Goal: Book appointment/travel/reservation

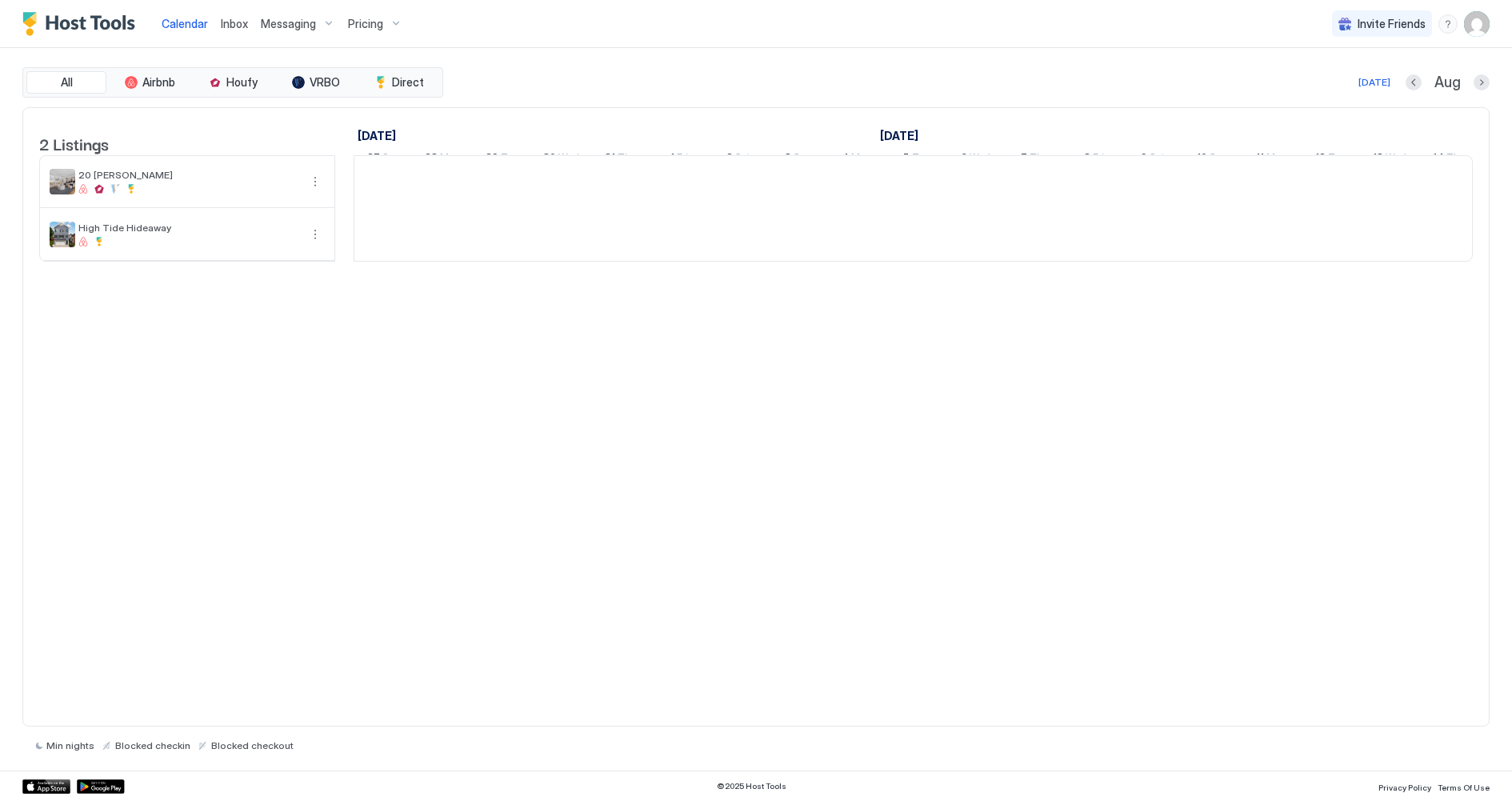
scroll to position [0, 888]
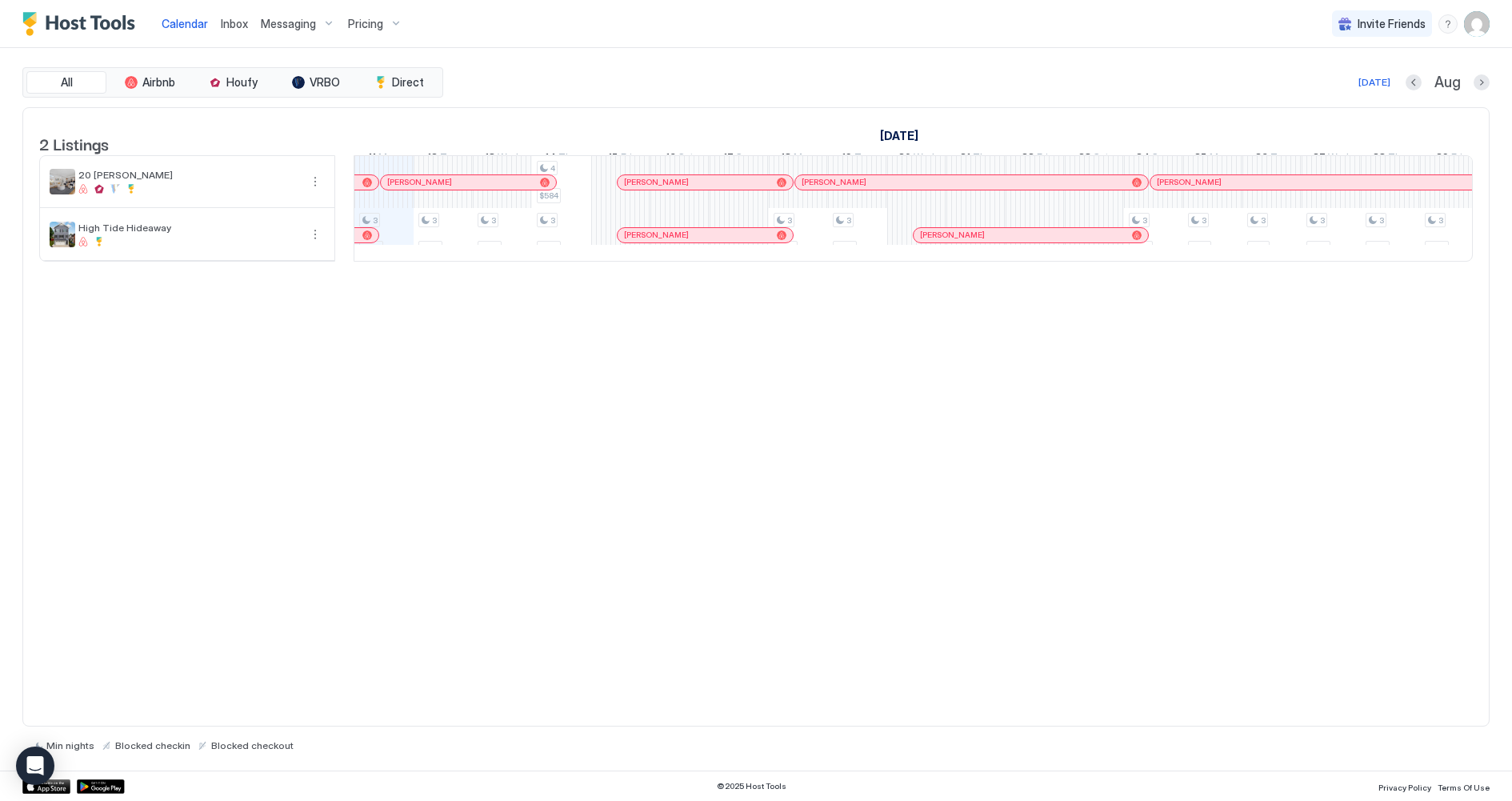
click at [539, 188] on div at bounding box center [545, 182] width 12 height 13
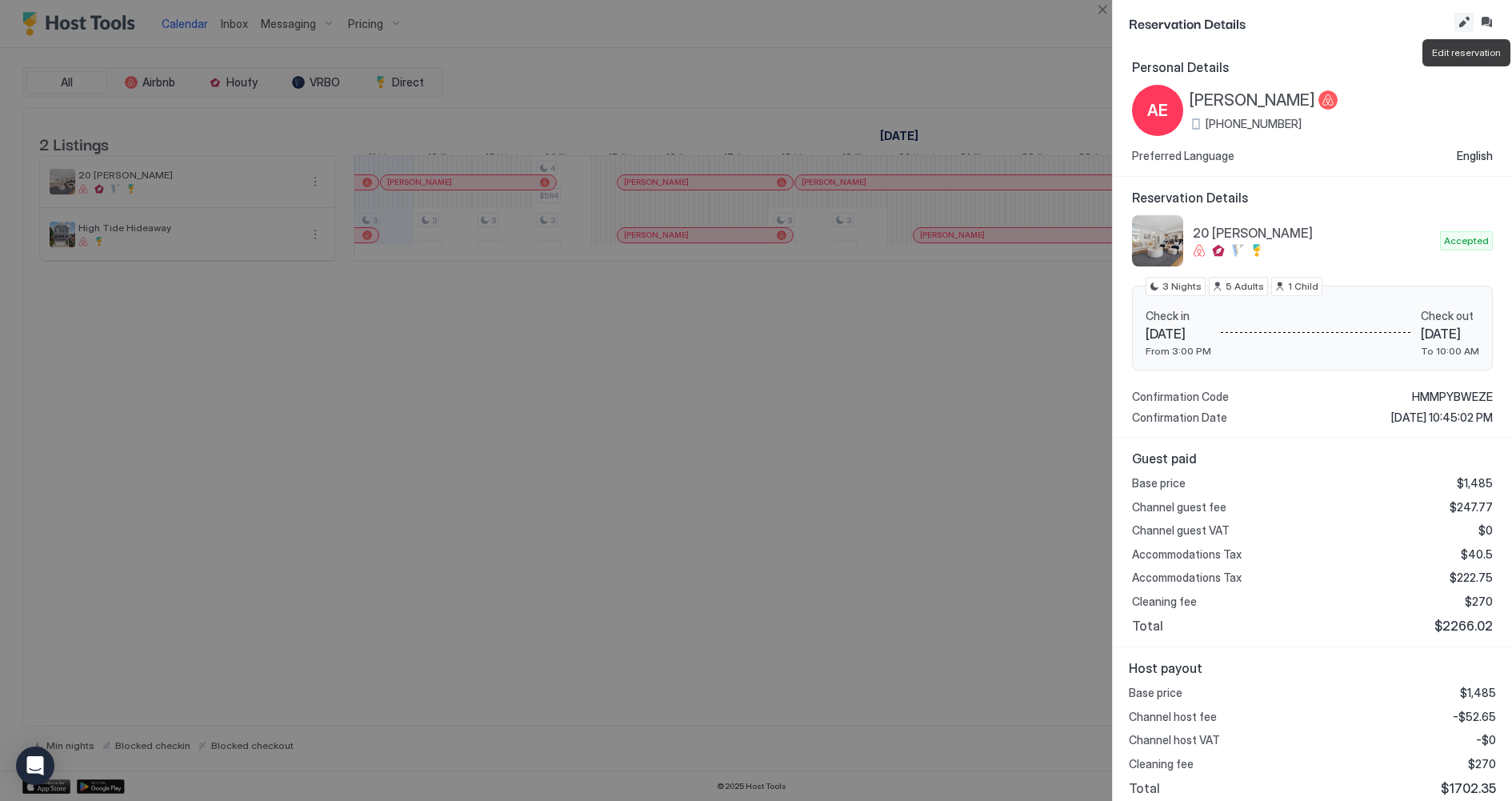
click at [1462, 19] on button "Edit reservation" at bounding box center [1464, 22] width 19 height 19
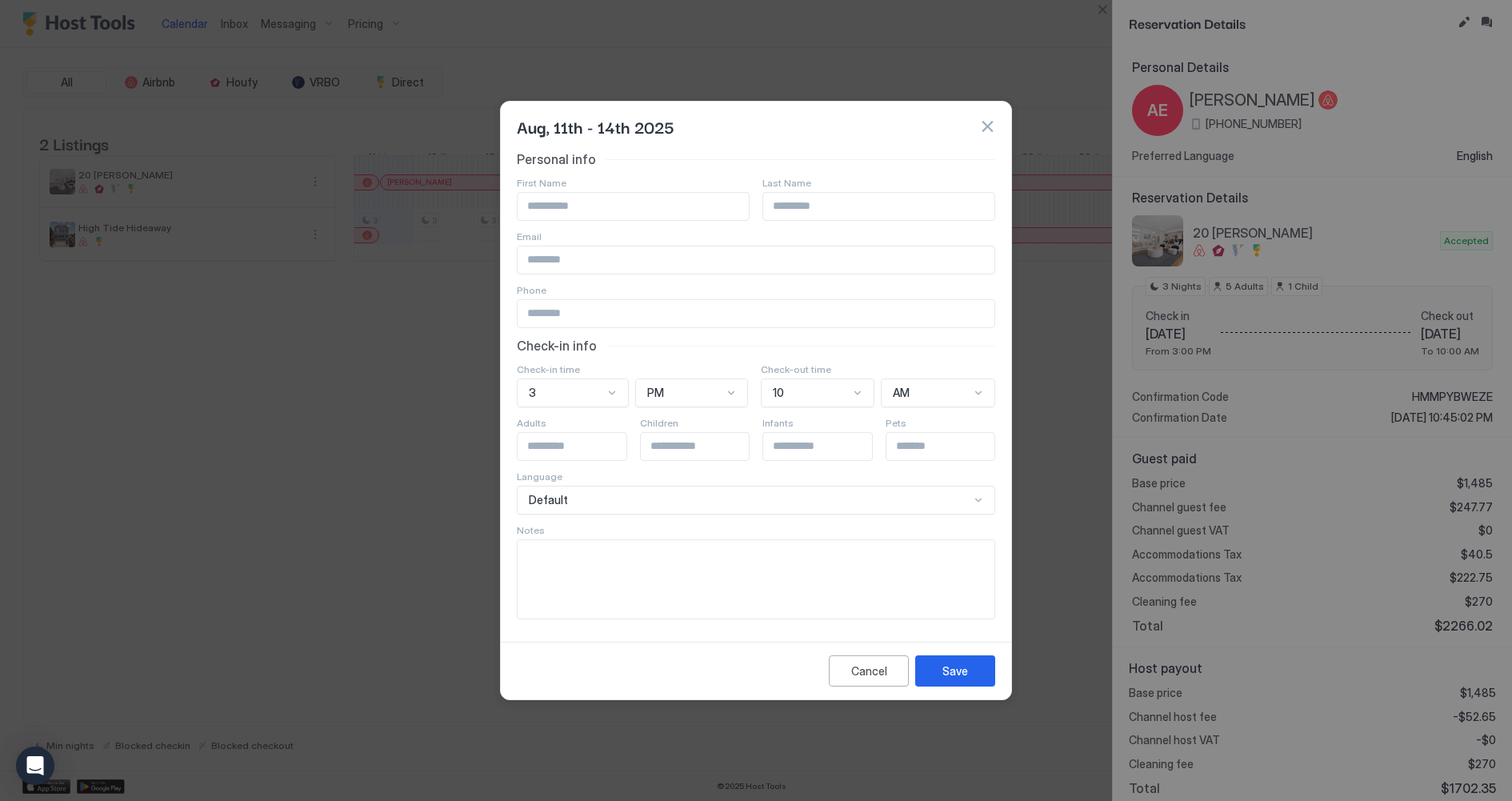
click at [805, 388] on div "Personal info First Name Last Name Email Phone Check-in info Check-in time 3 PM…" at bounding box center [756, 385] width 479 height 468
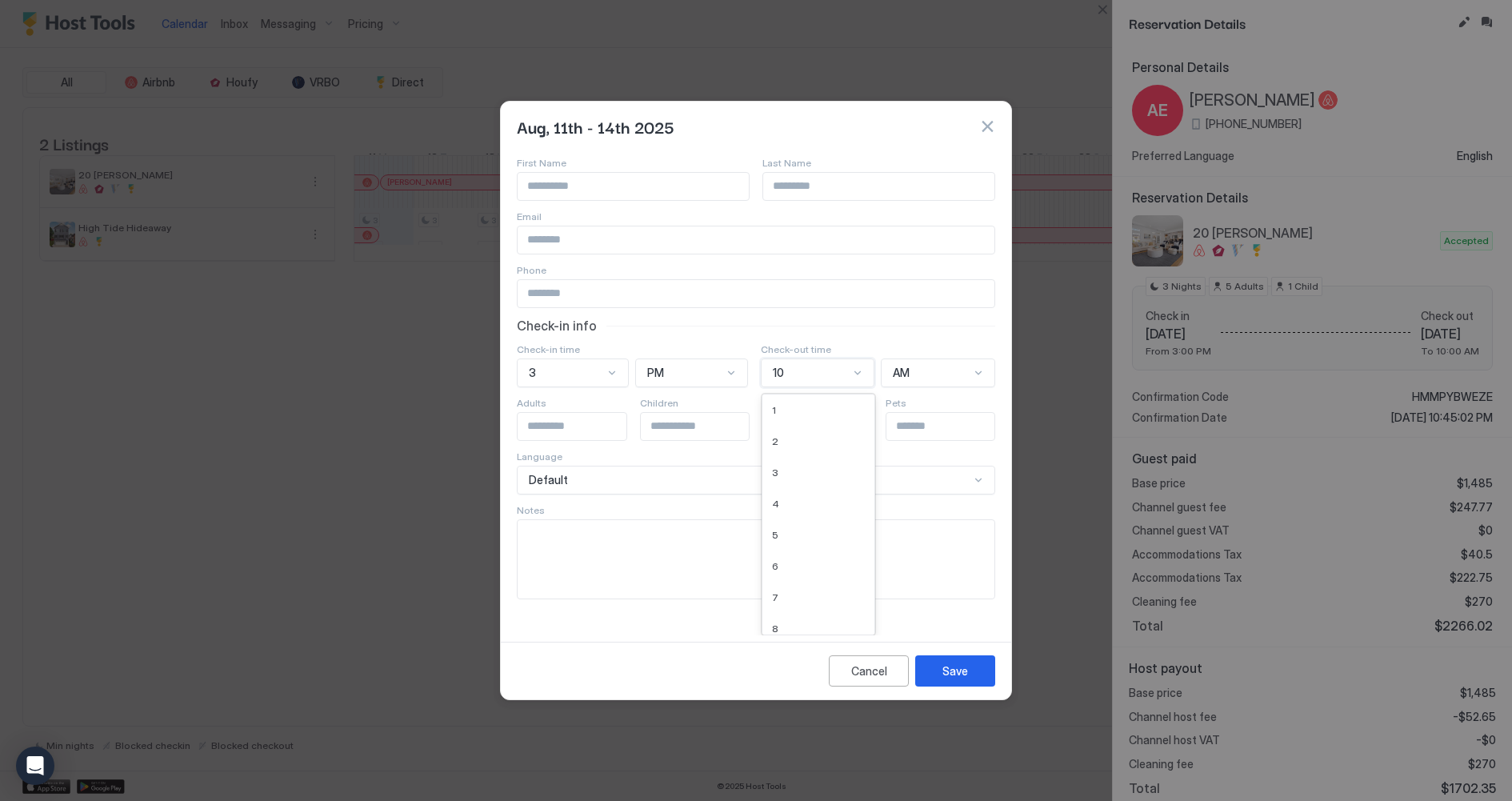
scroll to position [0, 0]
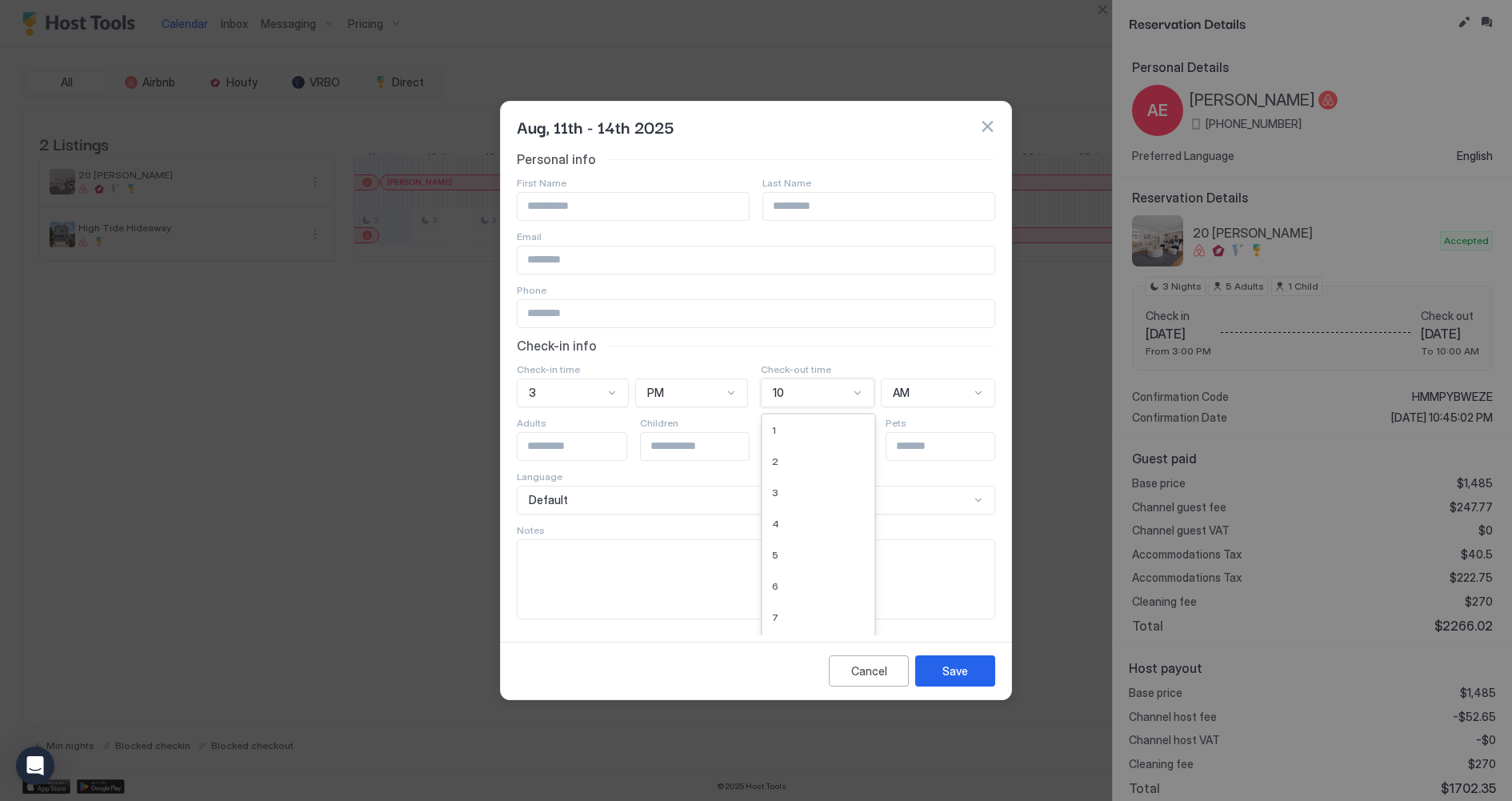
click at [805, 388] on div "Personal info First Name Last Name Email Phone Check-in info Check-in time 3 PM…" at bounding box center [756, 385] width 479 height 468
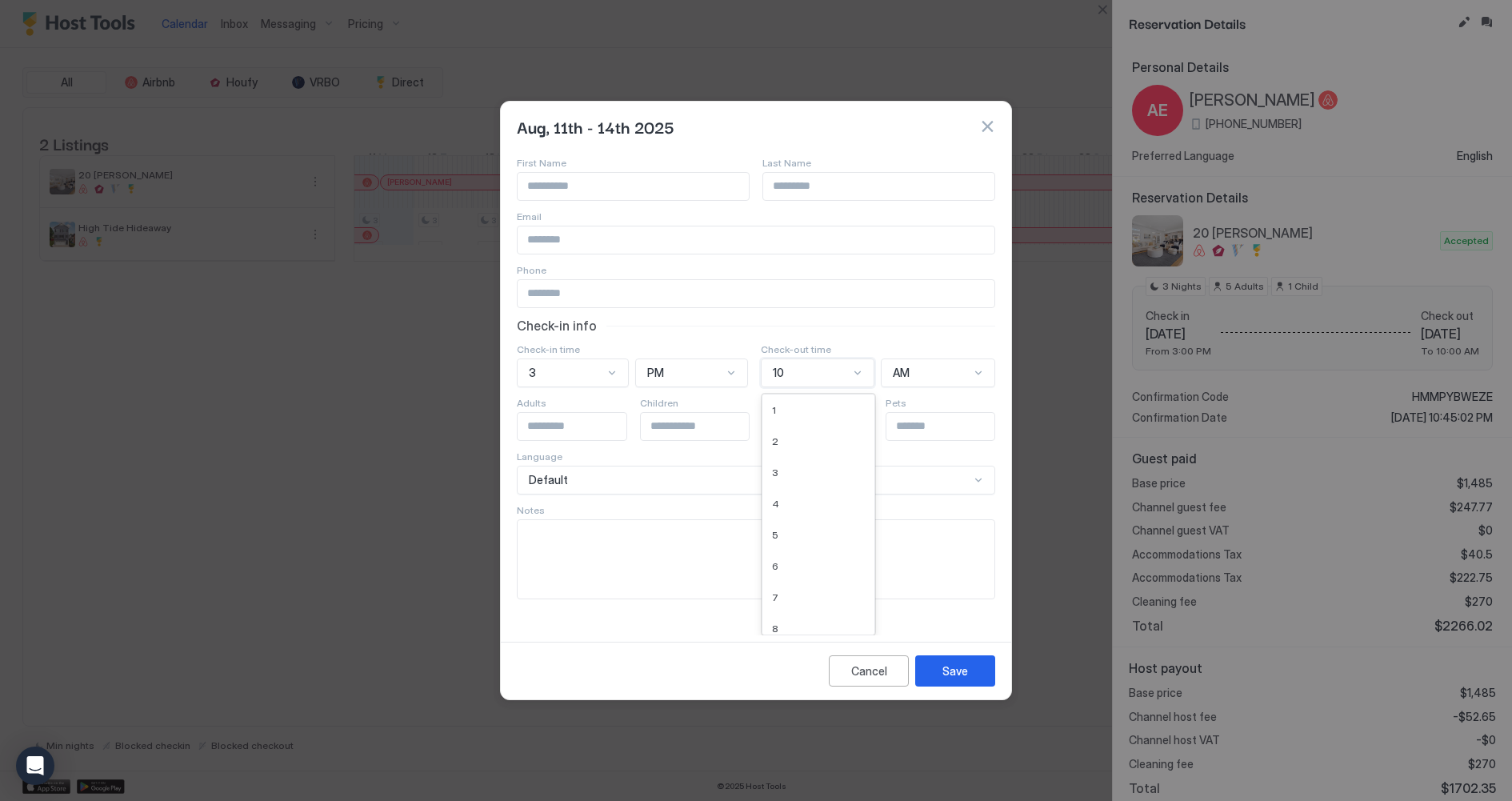
scroll to position [83, 0]
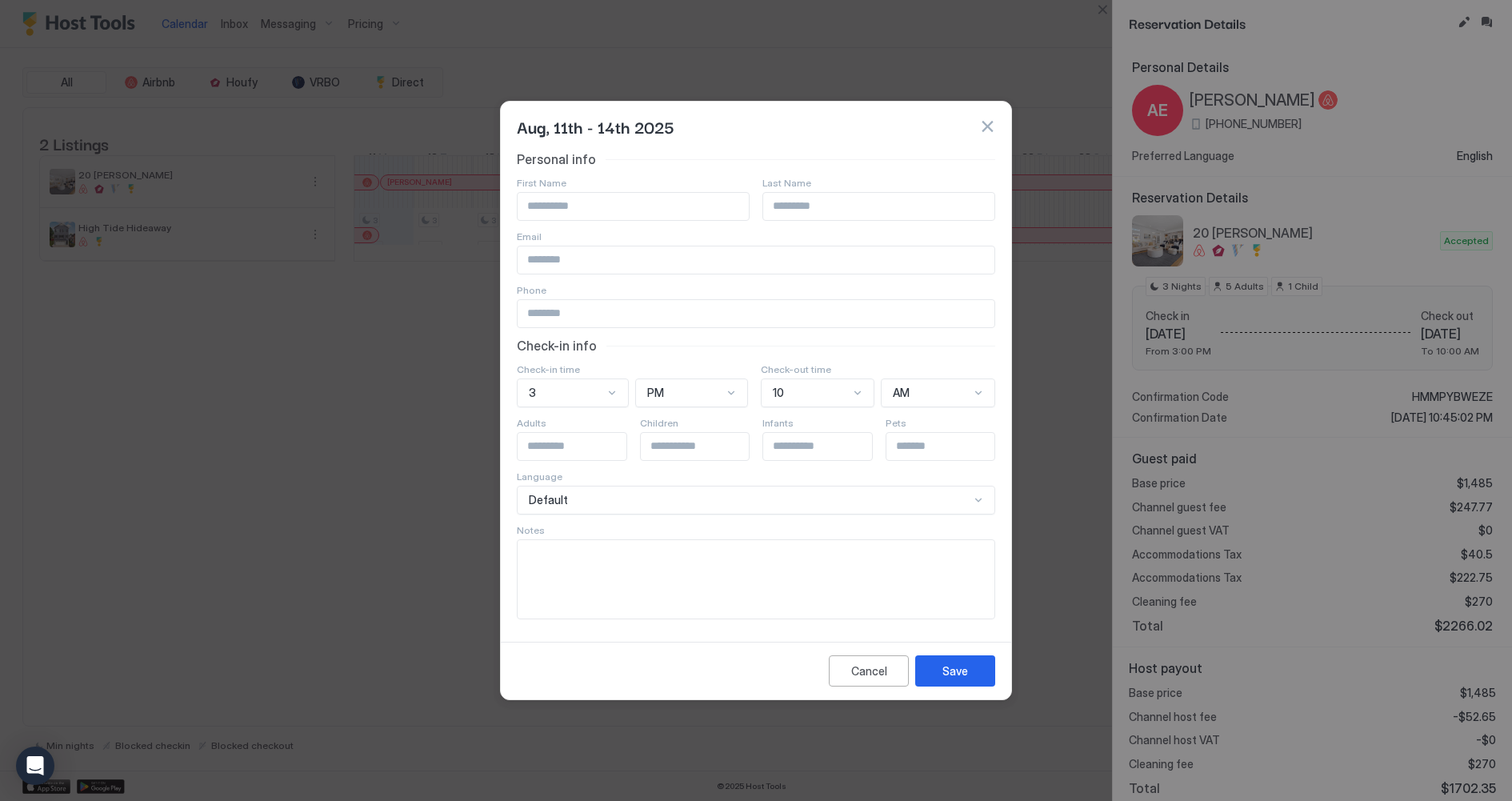
click at [816, 350] on div "Personal info First Name Last Name Email Phone Check-in info Check-in time 3 PM…" at bounding box center [756, 385] width 479 height 468
click at [802, 389] on div "Personal info First Name Last Name Email Phone Check-in info Check-in time 3 PM…" at bounding box center [756, 385] width 479 height 468
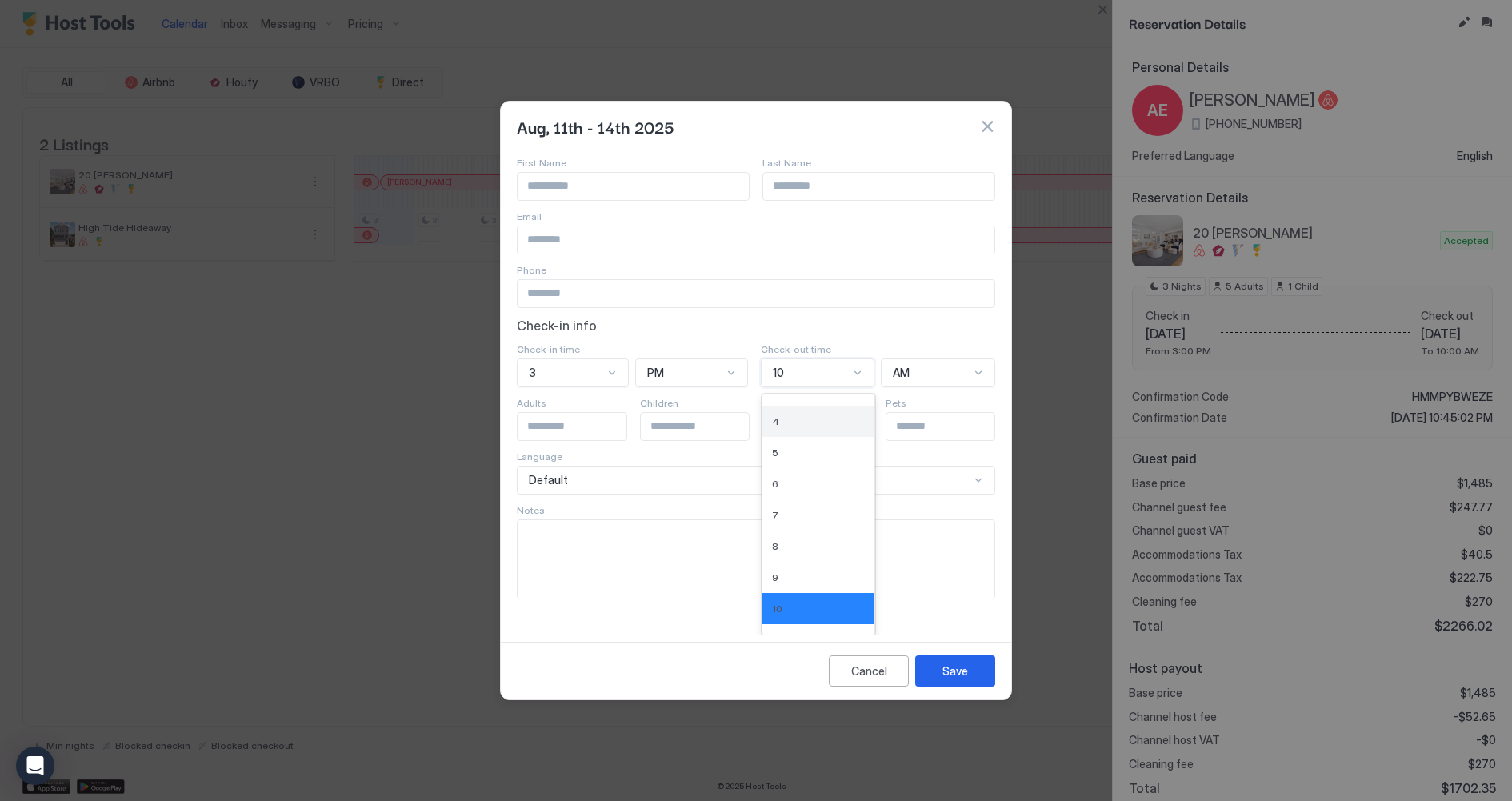
scroll to position [135, 0]
click at [802, 622] on div "12" at bounding box center [818, 619] width 93 height 12
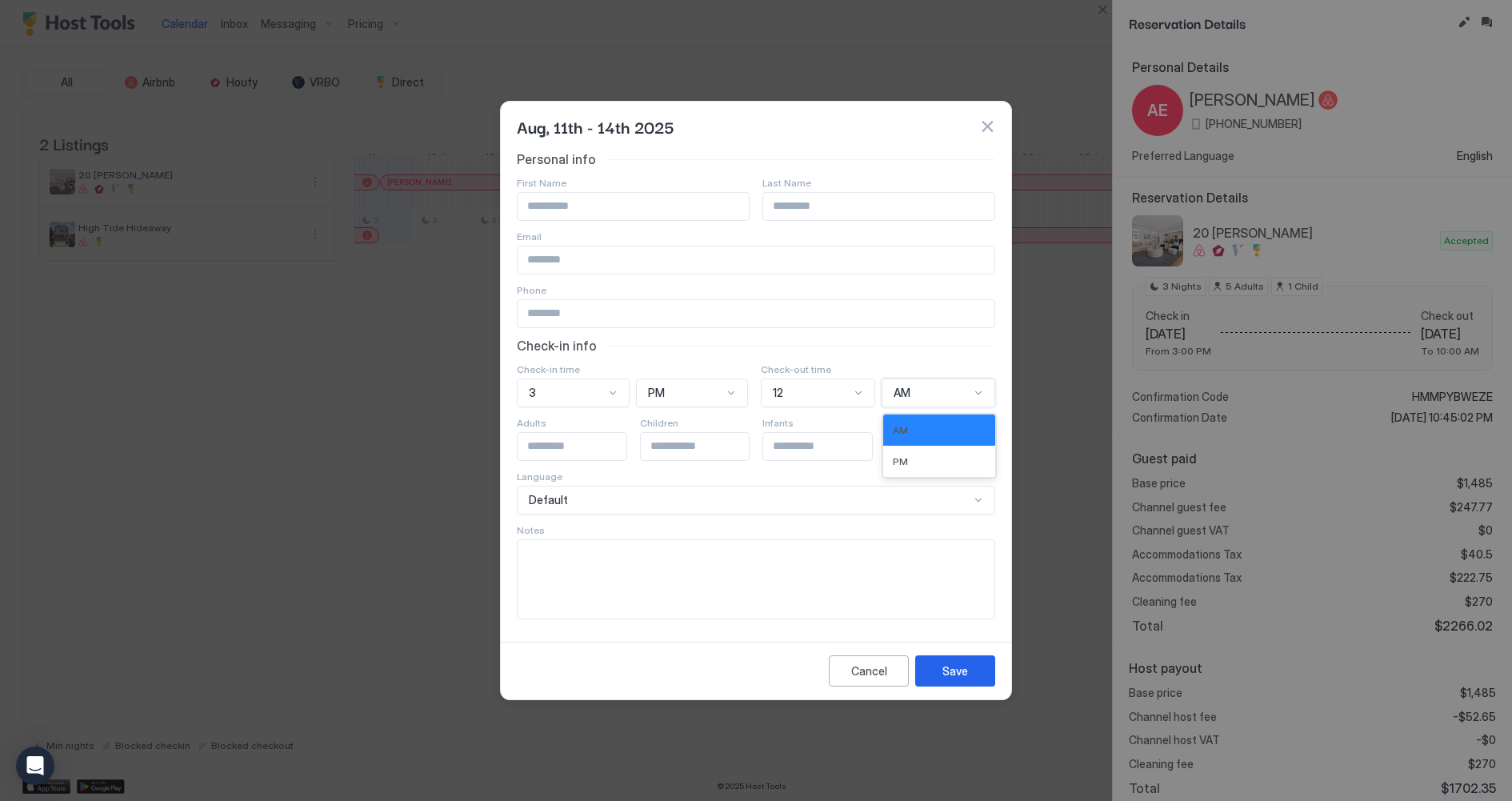
click at [928, 390] on div "AM" at bounding box center [932, 392] width 77 height 14
click at [913, 463] on div "PM" at bounding box center [939, 462] width 93 height 12
click at [958, 672] on div "Save" at bounding box center [954, 670] width 26 height 16
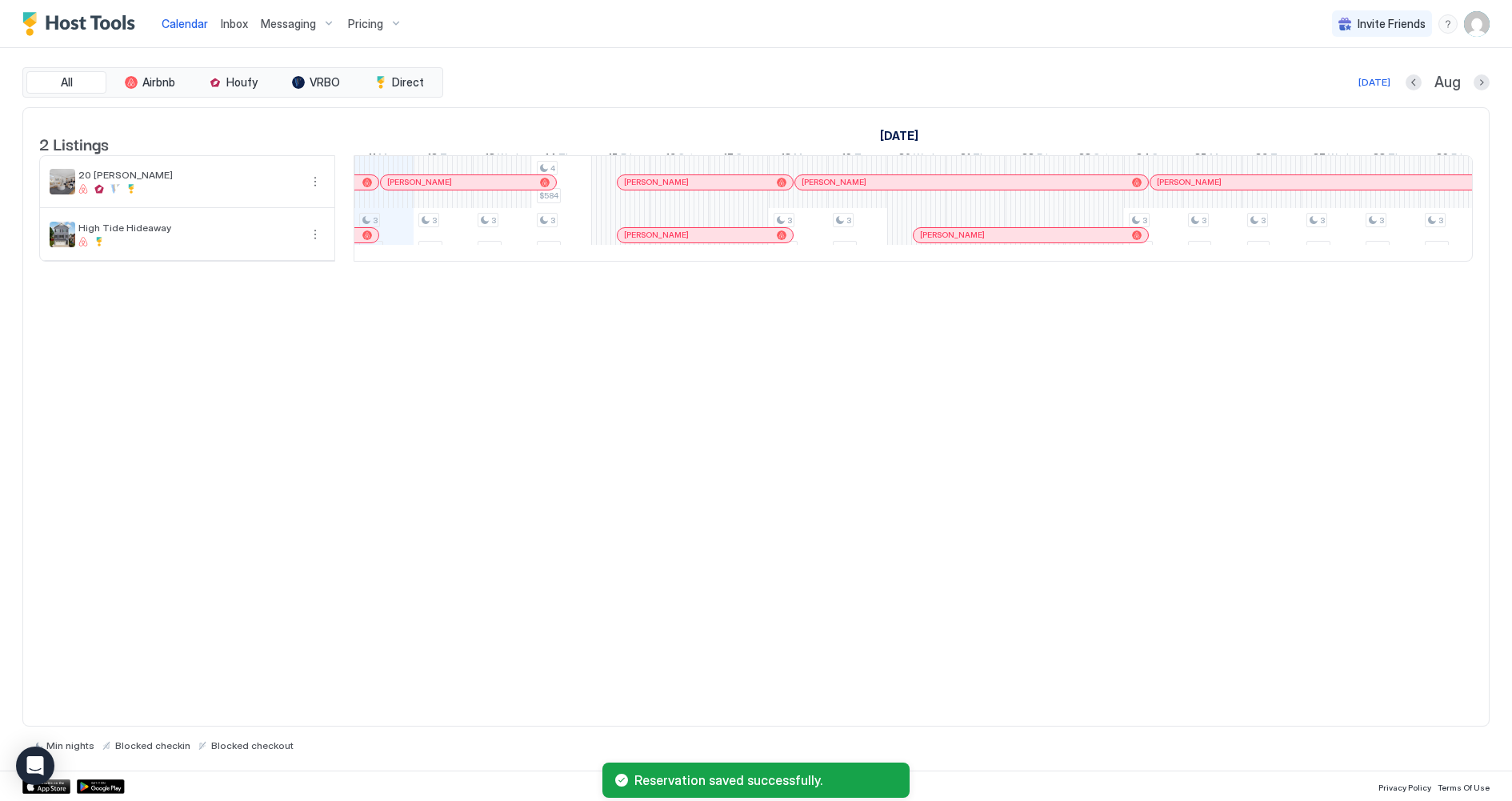
click at [958, 672] on div "2 Listings [DATE] [DATE] [DATE] 27 Sun 28 Mon 29 Tue 30 Wed 31 Thu 1 Fri 2 Sat …" at bounding box center [756, 417] width 1467 height 620
click at [843, 60] on div "All Airbnb Houfy VRBO Direct [DATE] [DATE] Listings [DATE] [DATE] [DATE] 27 Sun…" at bounding box center [756, 410] width 1467 height 723
click at [429, 188] on div at bounding box center [431, 182] width 12 height 13
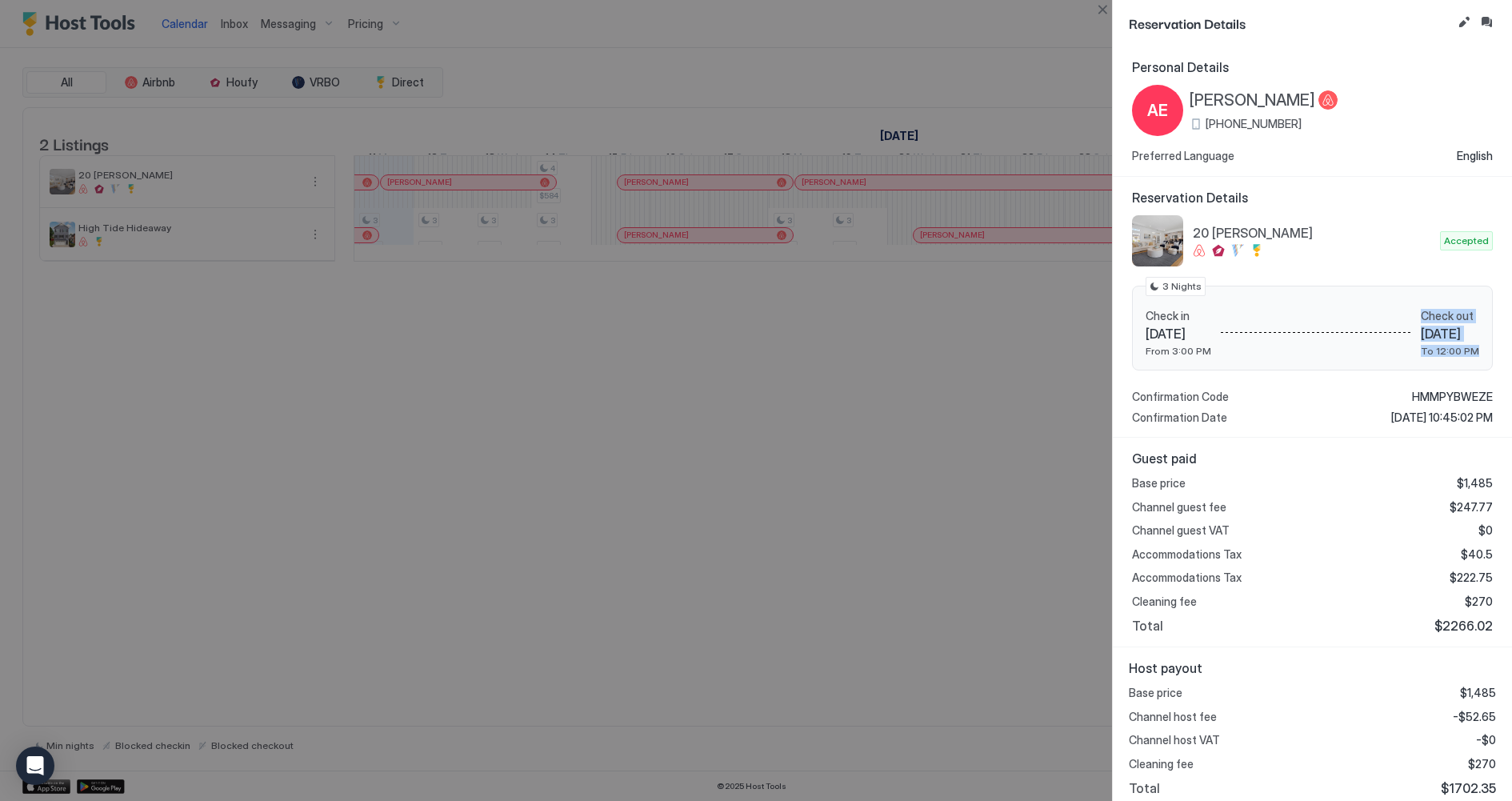
drag, startPoint x: 1448, startPoint y: 347, endPoint x: 1370, endPoint y: 314, distance: 84.7
click at [1370, 314] on div "Check in [DATE] From 3:00 PM Check out [DATE] To 12:00 PM" at bounding box center [1312, 333] width 334 height 49
drag, startPoint x: 1370, startPoint y: 314, endPoint x: 1477, endPoint y: 372, distance: 121.7
click at [1477, 372] on div "20 [PERSON_NAME] Accepted Check in [DATE] From 3:00 PM Check out [DATE] To 12:0…" at bounding box center [1312, 320] width 360 height 210
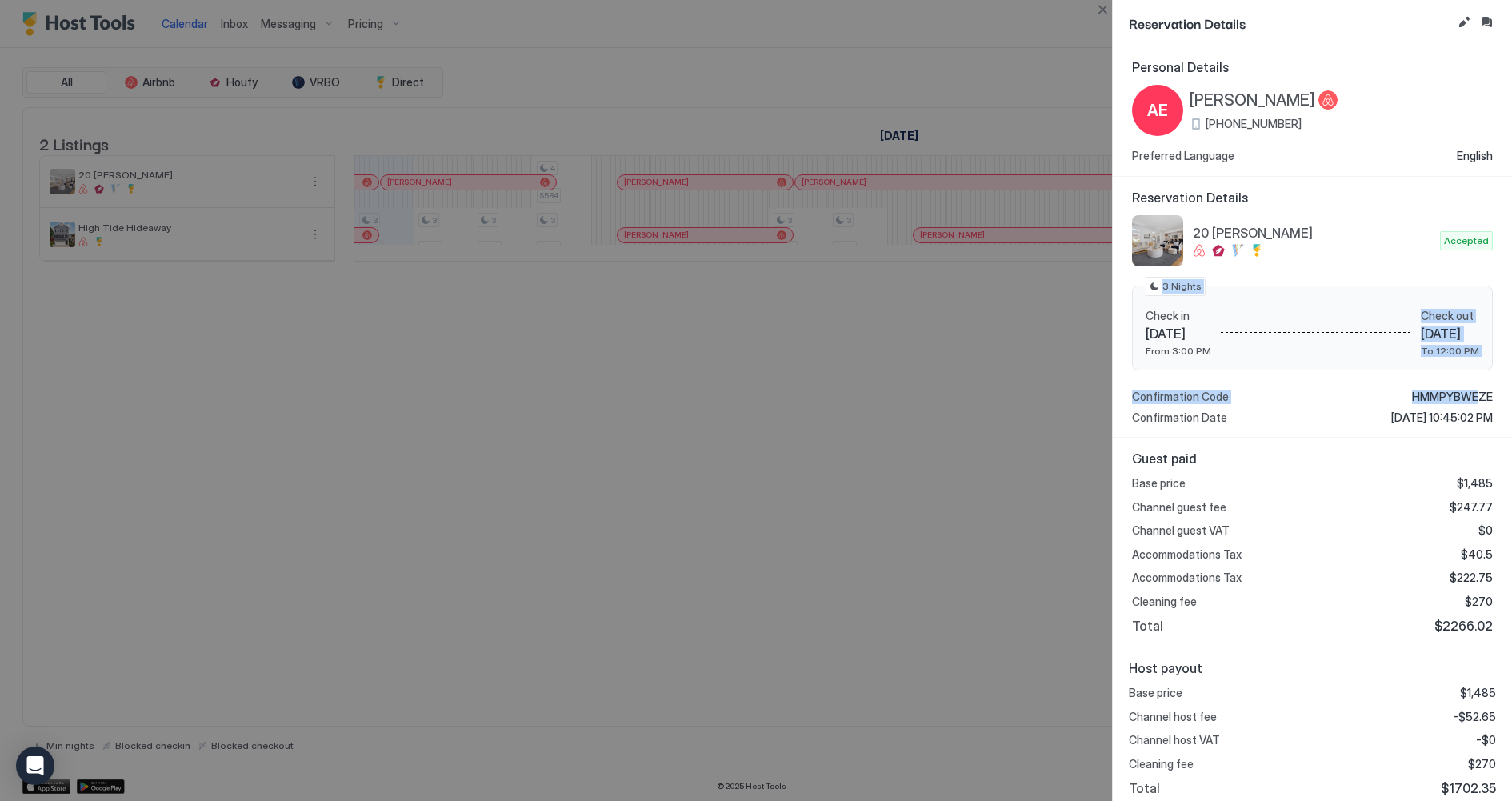
drag, startPoint x: 1428, startPoint y: 288, endPoint x: 1479, endPoint y: 395, distance: 118.5
click at [1479, 395] on div "20 [PERSON_NAME] Accepted Check in [DATE] From 3:00 PM Check out [DATE] To 12:0…" at bounding box center [1312, 320] width 360 height 210
click at [1479, 395] on span "HMMPYBWEZE" at bounding box center [1452, 396] width 81 height 14
click at [966, 575] on div at bounding box center [756, 400] width 1512 height 801
click at [908, 508] on div at bounding box center [756, 400] width 1512 height 801
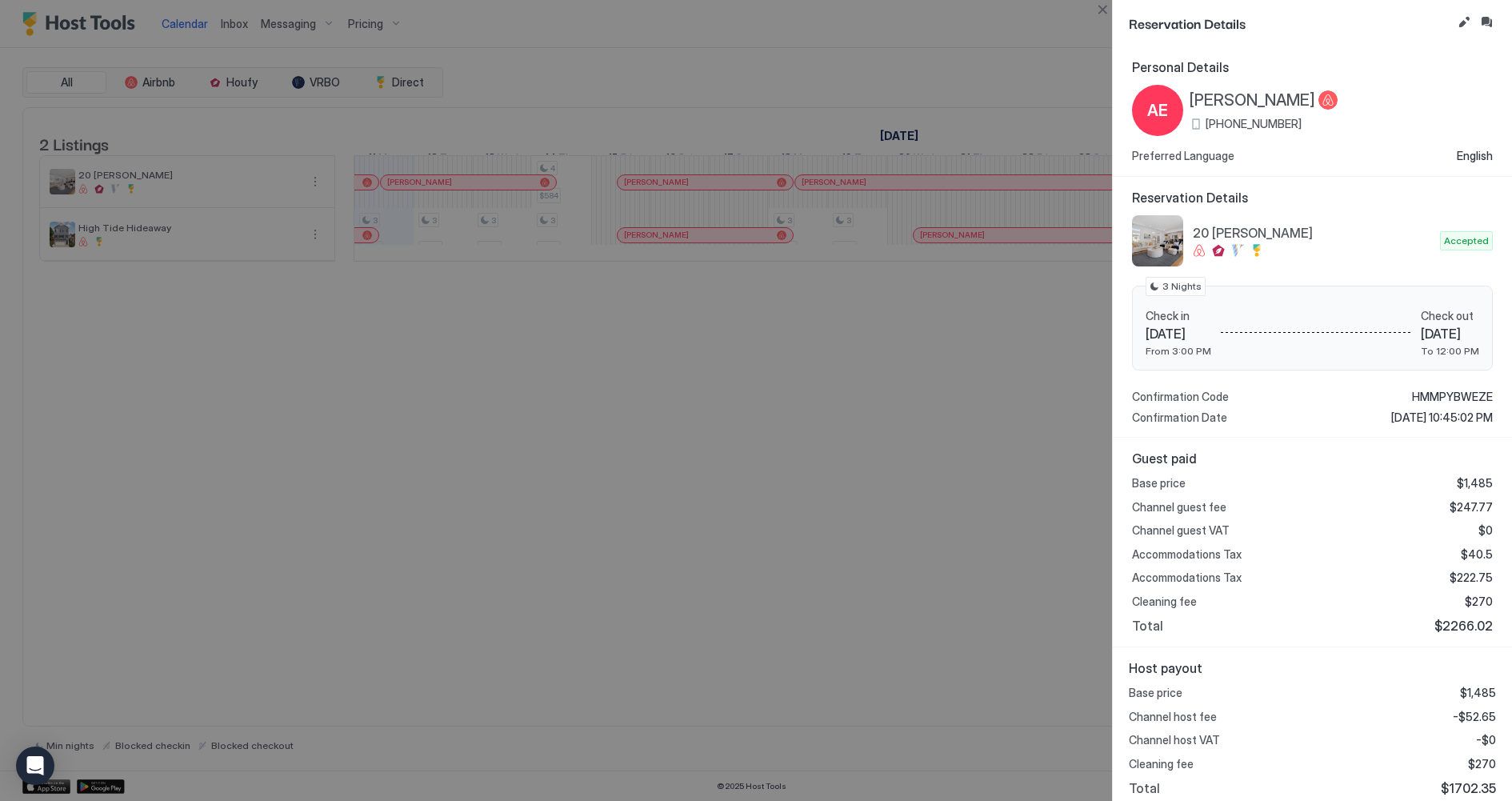
click at [908, 508] on div at bounding box center [756, 400] width 1512 height 801
click at [1102, 12] on button "Close" at bounding box center [1103, 10] width 19 height 19
